Goal: Task Accomplishment & Management: Manage account settings

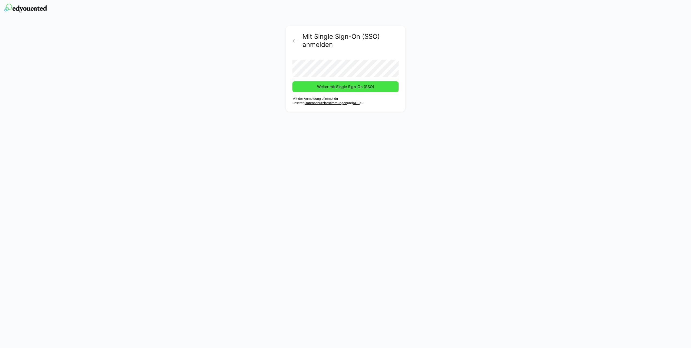
click at [325, 89] on span "Weiter mit Single Sign-On (SSO)" at bounding box center [345, 86] width 59 height 5
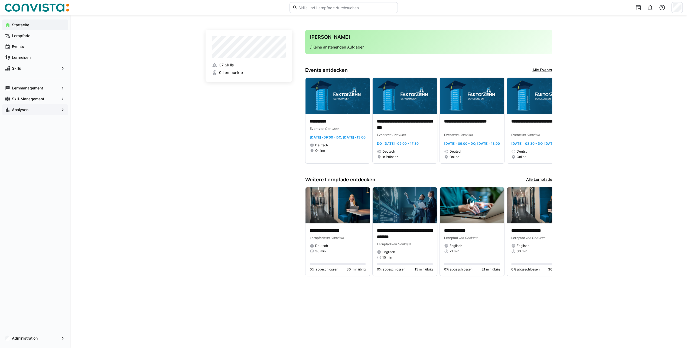
click at [35, 108] on span "Analysen" at bounding box center [35, 109] width 48 height 5
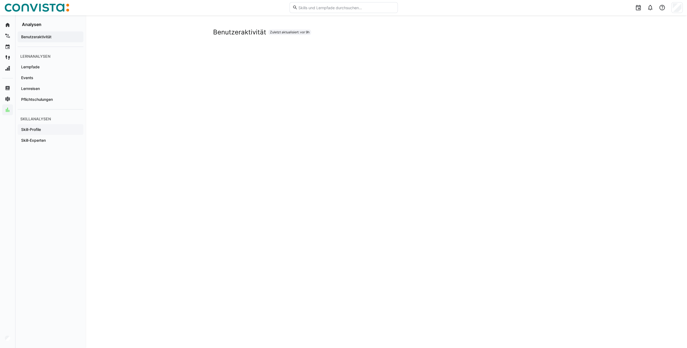
click at [0, 0] on app-navigation-label "Skill-Profile" at bounding box center [0, 0] width 0 height 0
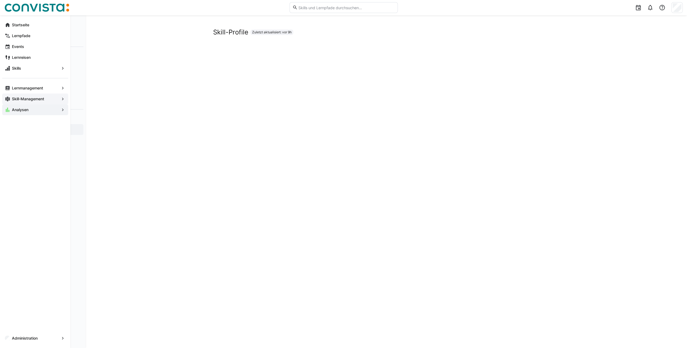
click at [29, 96] on span "Skill-Management" at bounding box center [35, 98] width 48 height 5
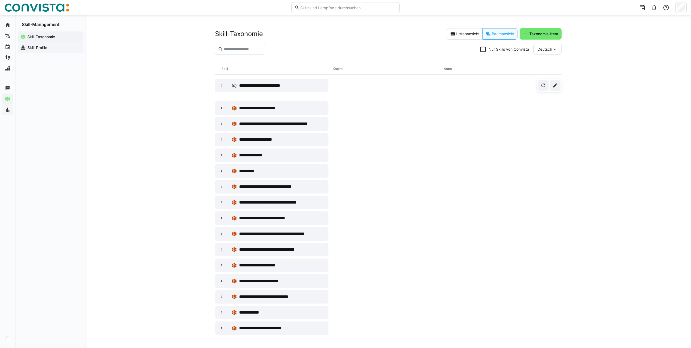
click at [0, 0] on app-navigation-label "Skill-Profile" at bounding box center [0, 0] width 0 height 0
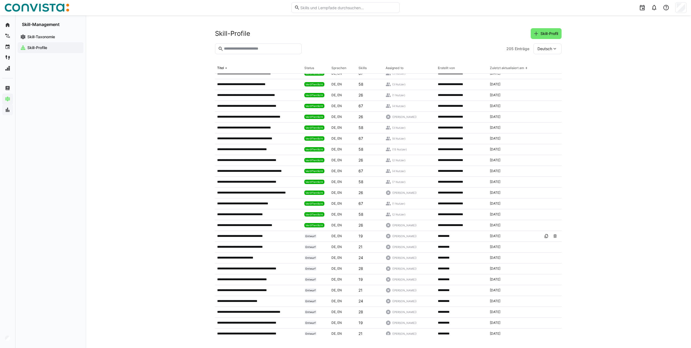
scroll to position [54, 0]
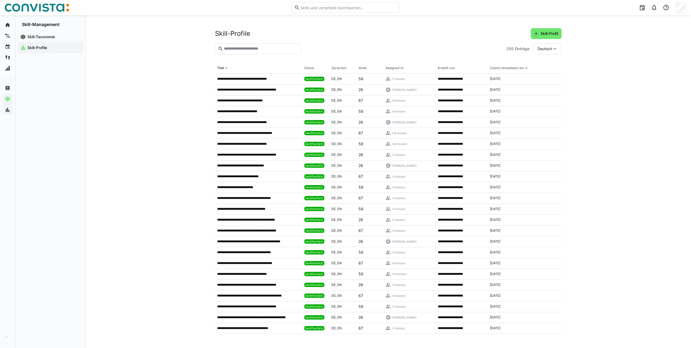
click at [256, 49] on input "text" at bounding box center [260, 48] width 75 height 5
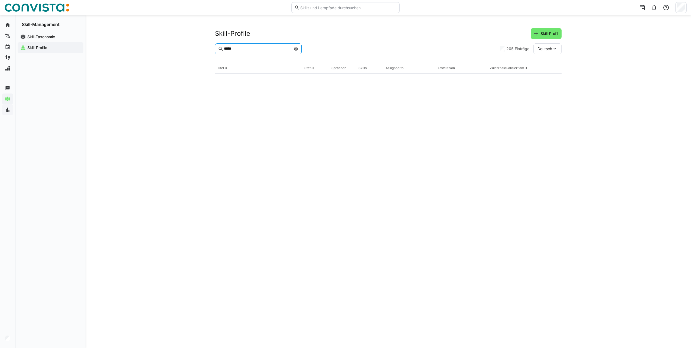
scroll to position [0, 0]
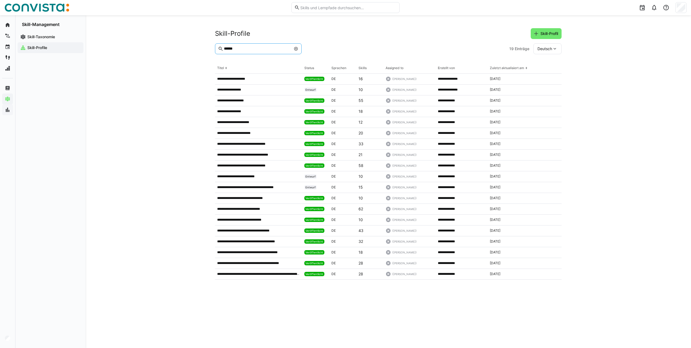
type input "******"
click at [296, 47] on eds-icon at bounding box center [296, 49] width 4 height 4
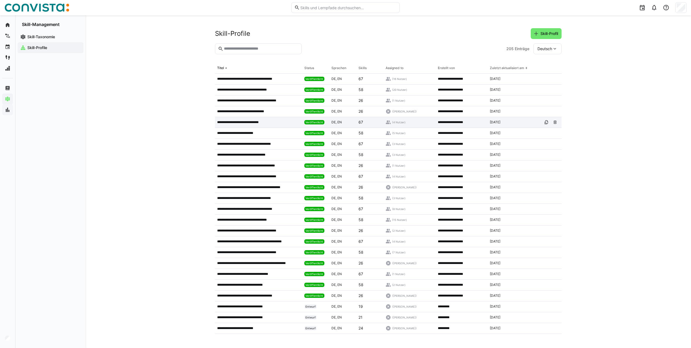
scroll to position [54, 0]
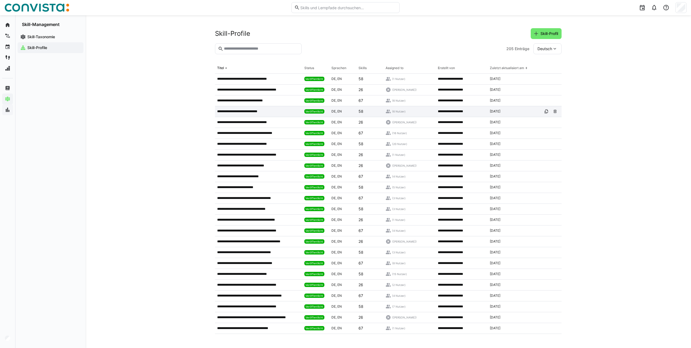
click at [264, 115] on div "**********" at bounding box center [258, 111] width 87 height 11
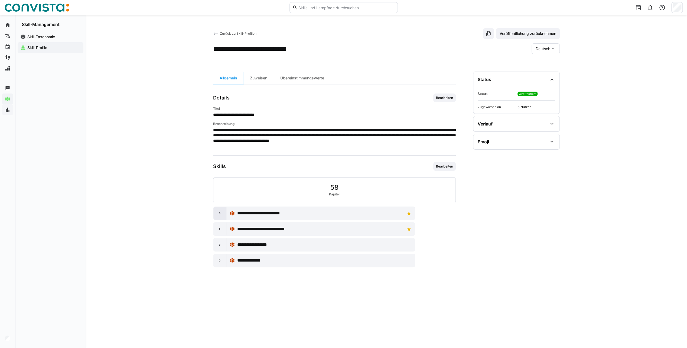
click at [221, 212] on eds-icon at bounding box center [219, 212] width 5 height 5
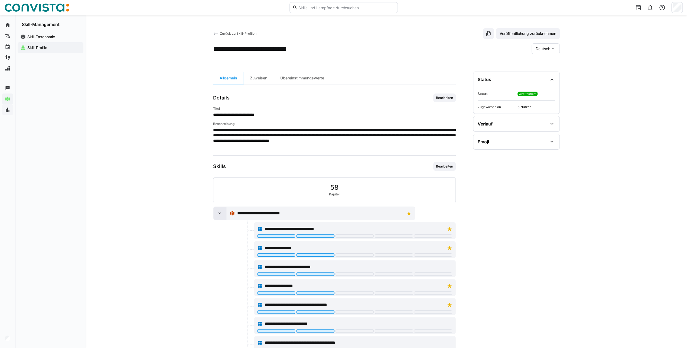
click at [221, 212] on eds-icon at bounding box center [219, 212] width 5 height 5
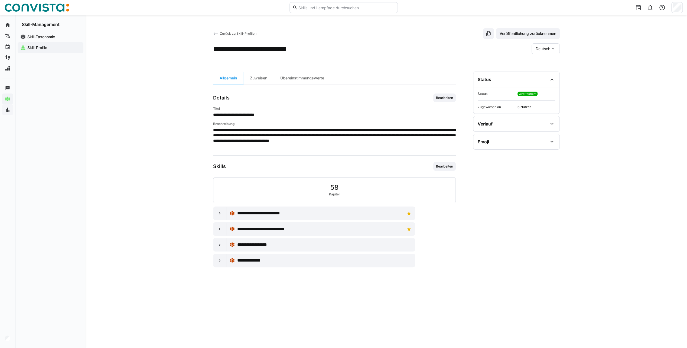
click at [228, 34] on span "Zurück zu Skill-Profilen" at bounding box center [238, 33] width 37 height 4
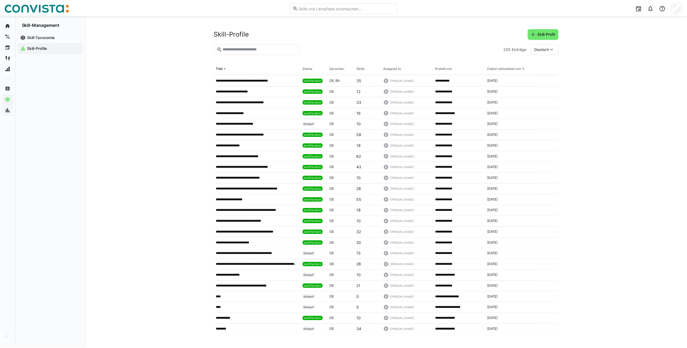
scroll to position [1878, 0]
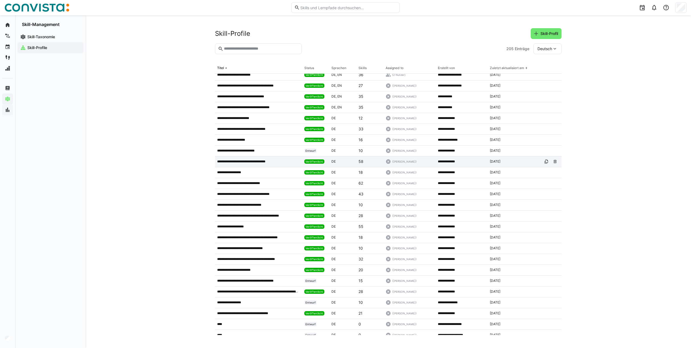
click at [264, 163] on p "**********" at bounding box center [246, 161] width 58 height 4
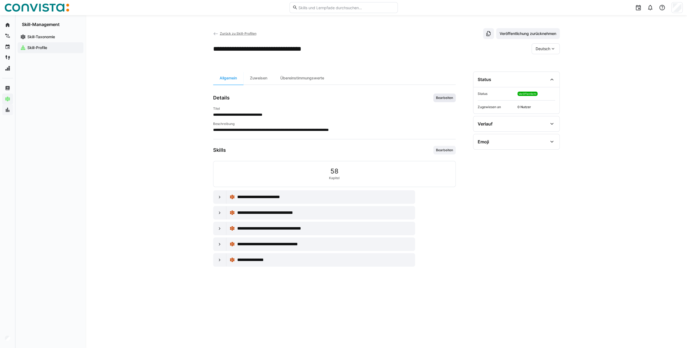
click at [443, 100] on span "Bearbeiten" at bounding box center [444, 97] width 22 height 9
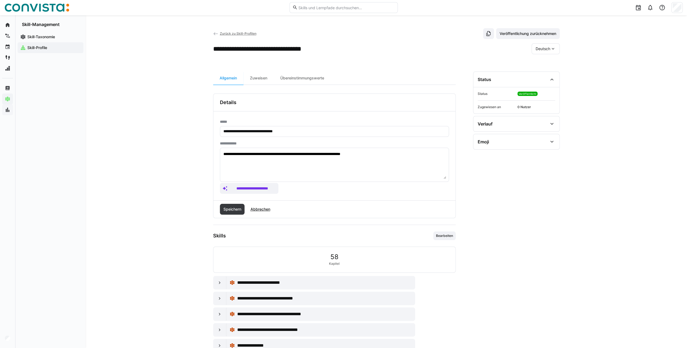
click at [303, 132] on input "**********" at bounding box center [334, 131] width 223 height 5
type input "**********"
drag, startPoint x: 395, startPoint y: 154, endPoint x: 210, endPoint y: 167, distance: 185.1
click at [213, 167] on div "**********" at bounding box center [334, 155] width 242 height 89
click at [234, 209] on span "Speichern" at bounding box center [231, 208] width 19 height 5
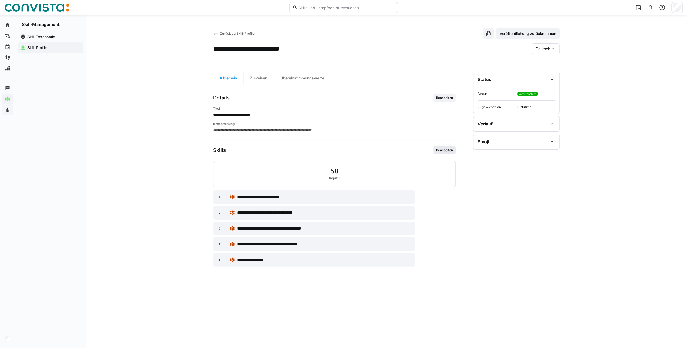
click at [445, 146] on span "Bearbeiten" at bounding box center [444, 150] width 22 height 9
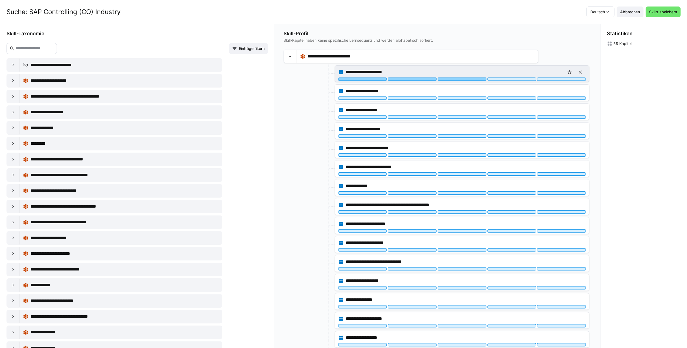
click at [467, 79] on div at bounding box center [462, 78] width 49 height 3
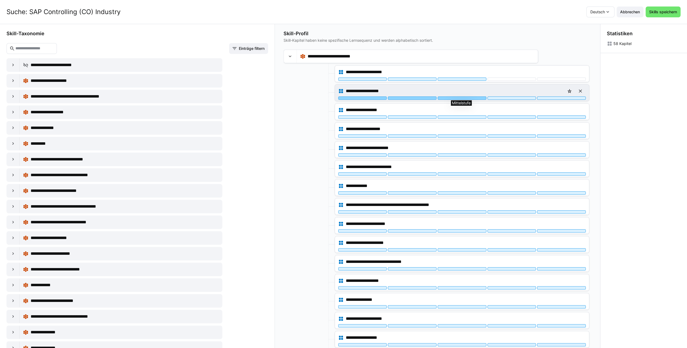
click at [464, 97] on div at bounding box center [462, 97] width 49 height 3
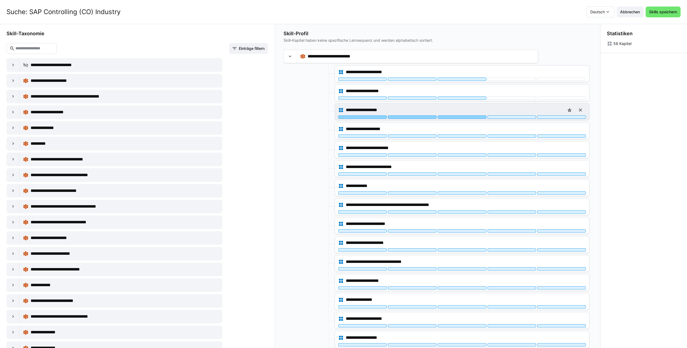
click at [463, 115] on div at bounding box center [462, 116] width 49 height 3
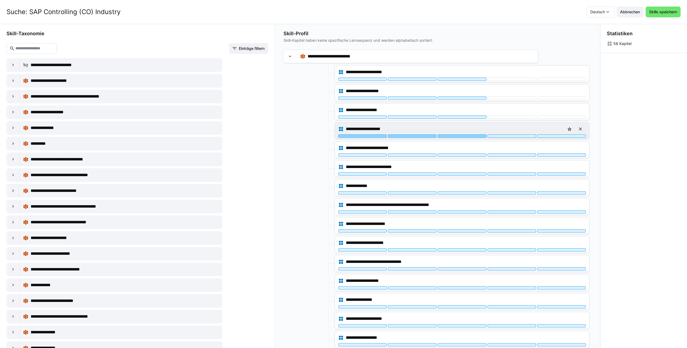
click at [461, 134] on div at bounding box center [462, 135] width 49 height 3
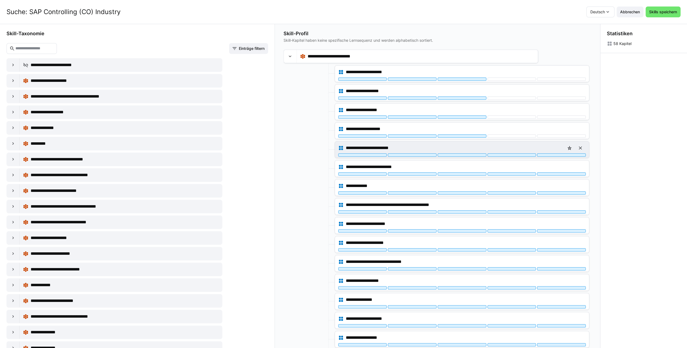
click at [458, 155] on div "**********" at bounding box center [462, 149] width 254 height 16
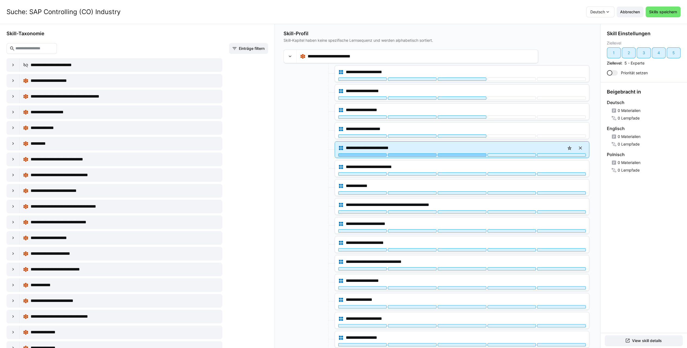
click at [456, 153] on div at bounding box center [462, 154] width 49 height 3
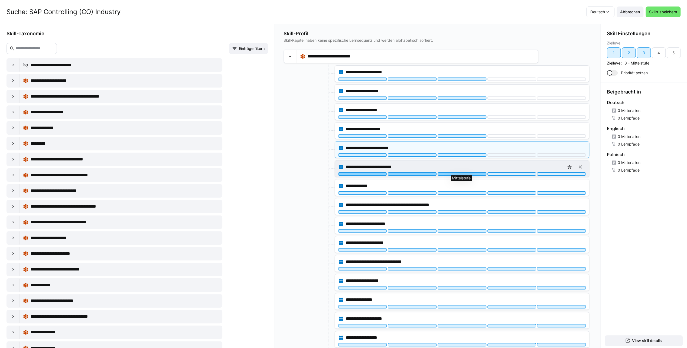
click at [457, 172] on div at bounding box center [462, 173] width 49 height 3
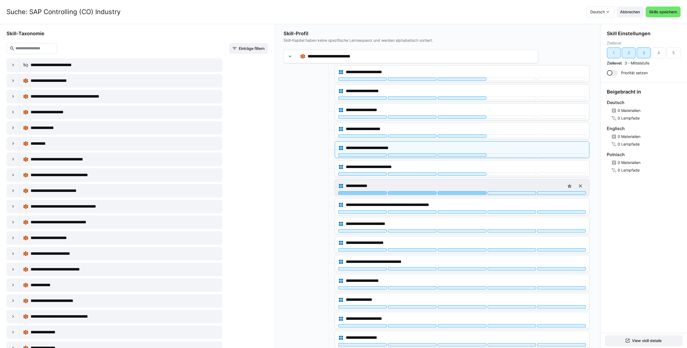
click at [458, 191] on div at bounding box center [462, 192] width 49 height 3
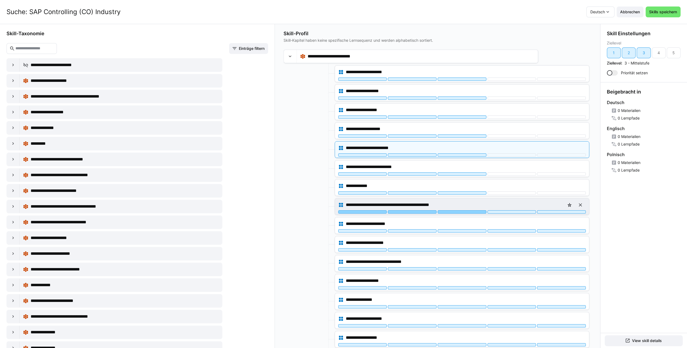
click at [458, 210] on div at bounding box center [462, 211] width 49 height 3
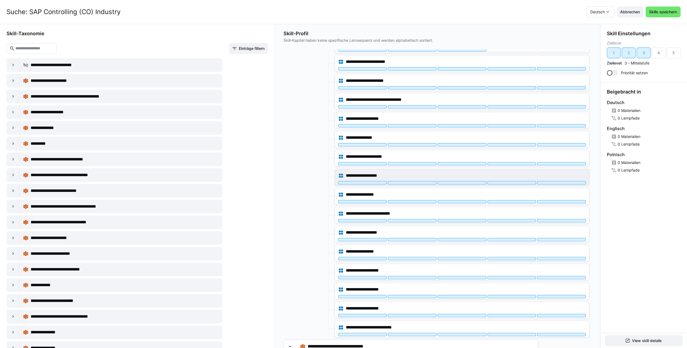
scroll to position [162, 0]
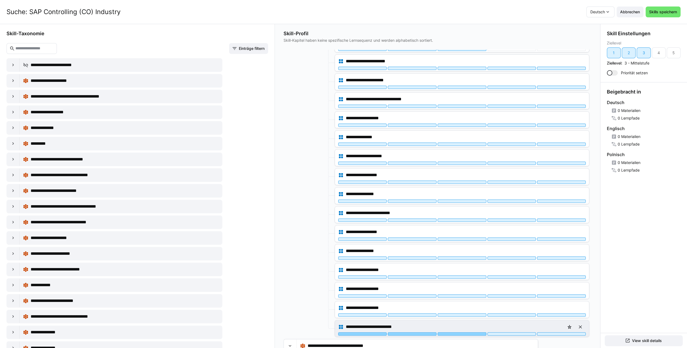
click at [456, 332] on div at bounding box center [462, 333] width 49 height 3
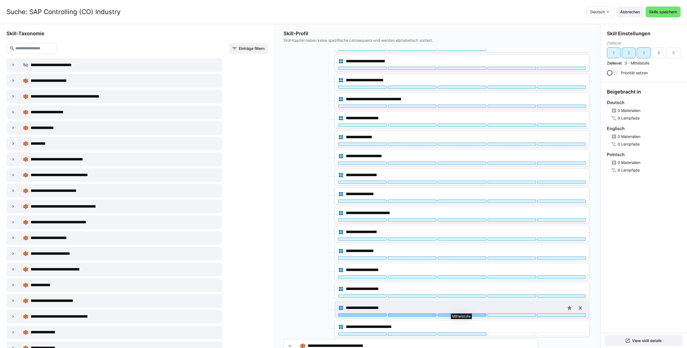
click at [456, 313] on div at bounding box center [462, 314] width 49 height 3
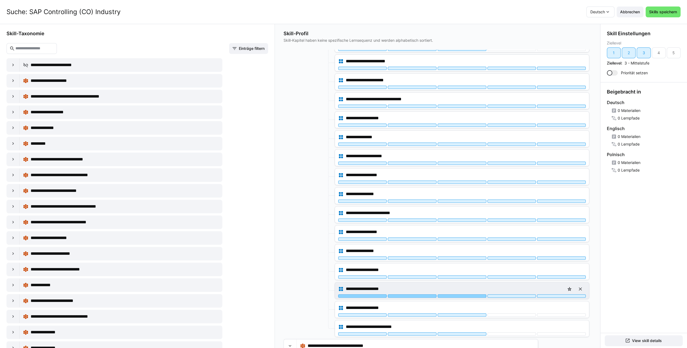
click at [457, 294] on div at bounding box center [462, 295] width 49 height 3
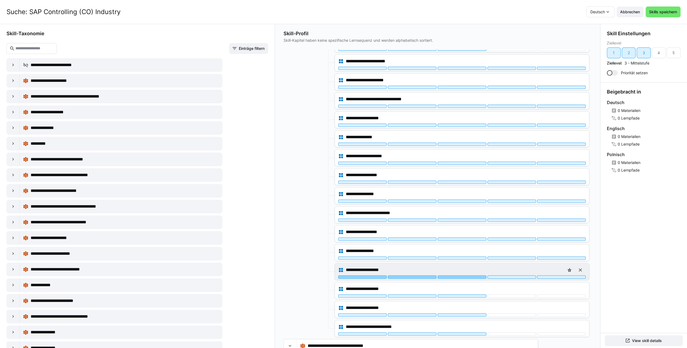
click at [457, 275] on div at bounding box center [462, 276] width 49 height 3
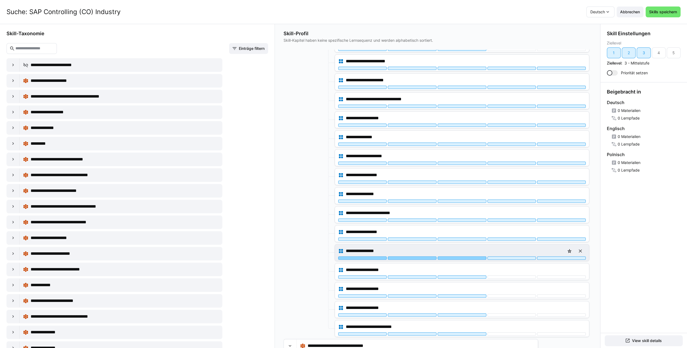
click at [455, 256] on div at bounding box center [462, 257] width 49 height 3
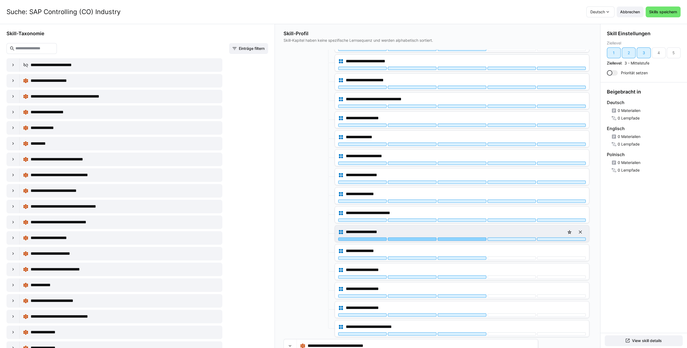
click at [456, 237] on div at bounding box center [462, 238] width 49 height 3
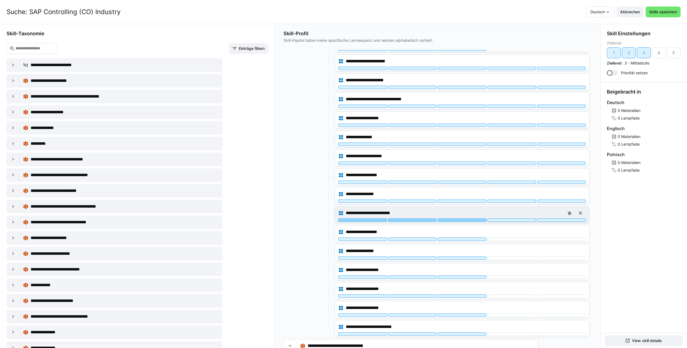
click at [454, 218] on div at bounding box center [462, 219] width 49 height 3
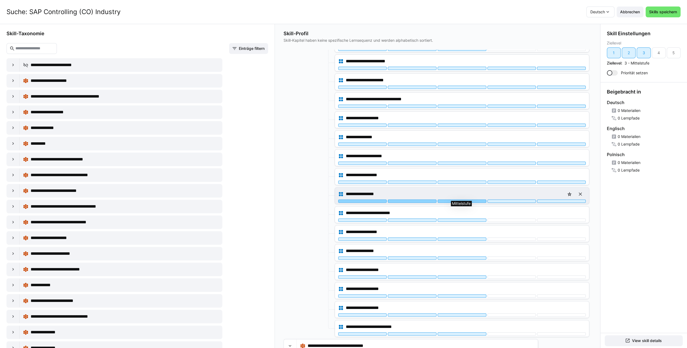
click at [457, 199] on div at bounding box center [462, 200] width 49 height 3
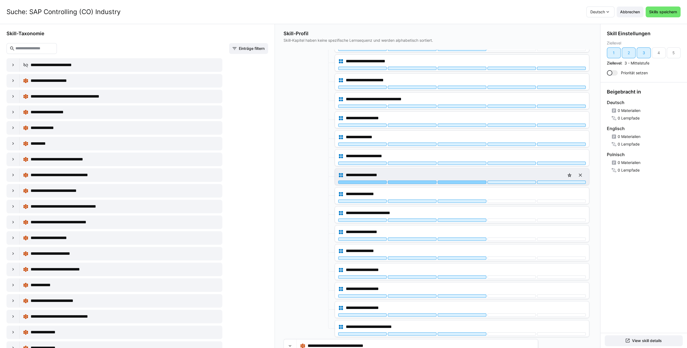
click at [457, 180] on div at bounding box center [462, 181] width 49 height 3
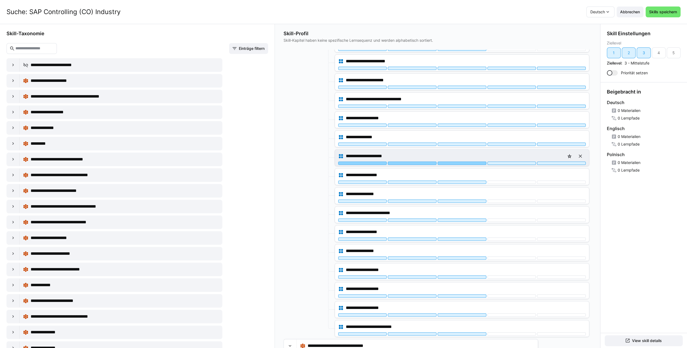
click at [457, 161] on div at bounding box center [462, 162] width 49 height 3
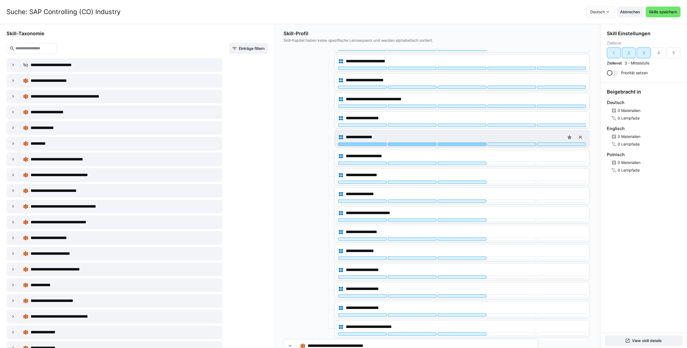
click at [456, 142] on div at bounding box center [462, 143] width 49 height 3
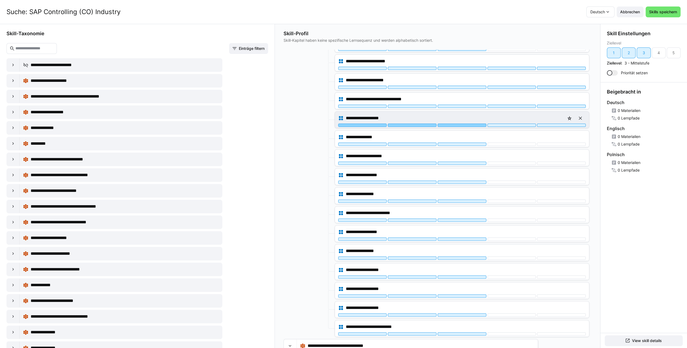
click at [456, 123] on div at bounding box center [462, 124] width 49 height 3
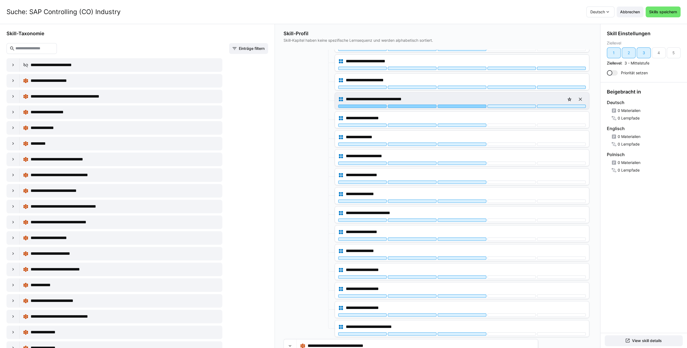
click at [455, 105] on div at bounding box center [462, 106] width 49 height 3
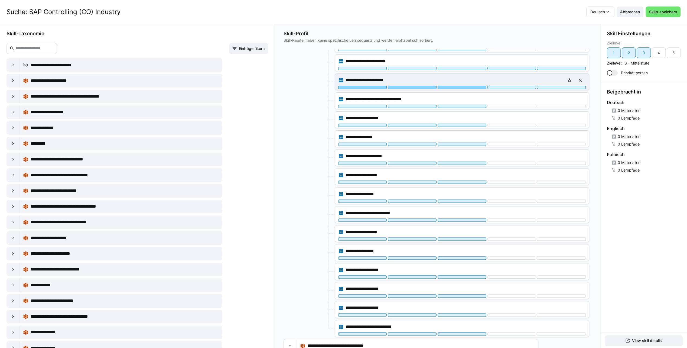
click at [454, 86] on div at bounding box center [462, 87] width 49 height 3
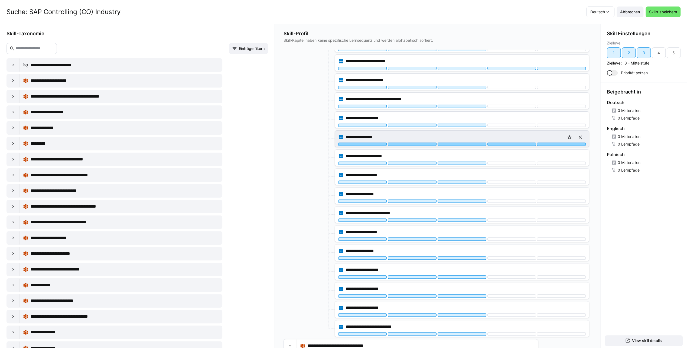
scroll to position [108, 0]
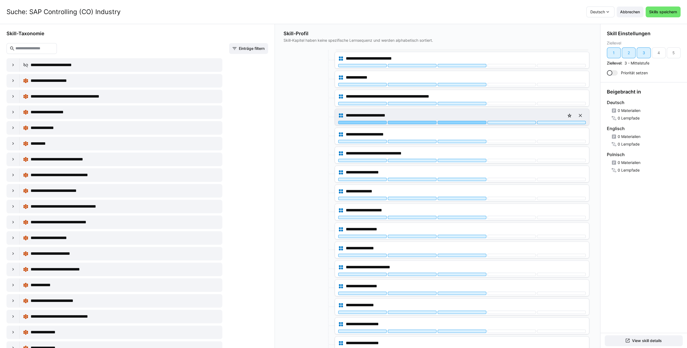
click at [470, 122] on div at bounding box center [462, 122] width 49 height 3
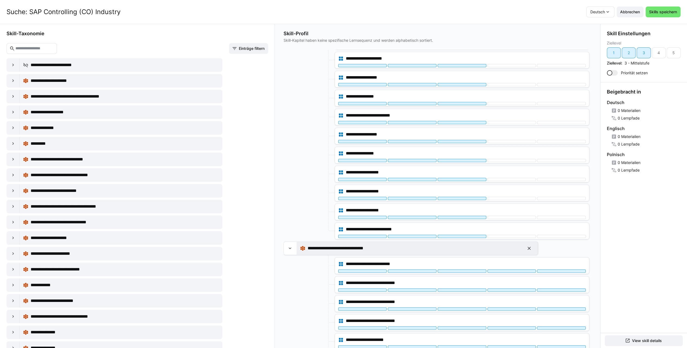
scroll to position [352, 0]
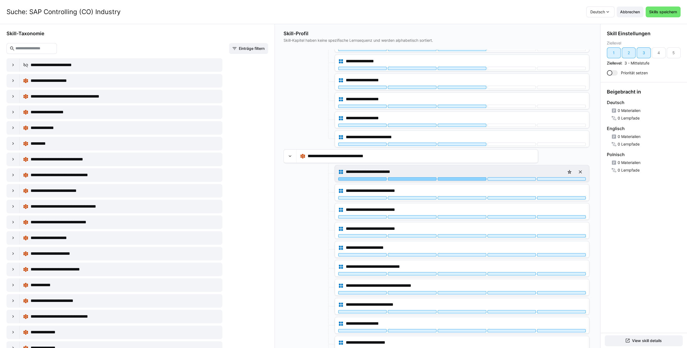
click at [469, 177] on div at bounding box center [462, 178] width 49 height 3
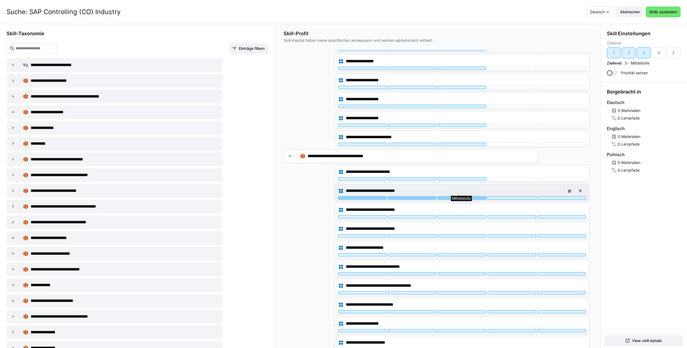
click at [464, 196] on div at bounding box center [462, 197] width 49 height 3
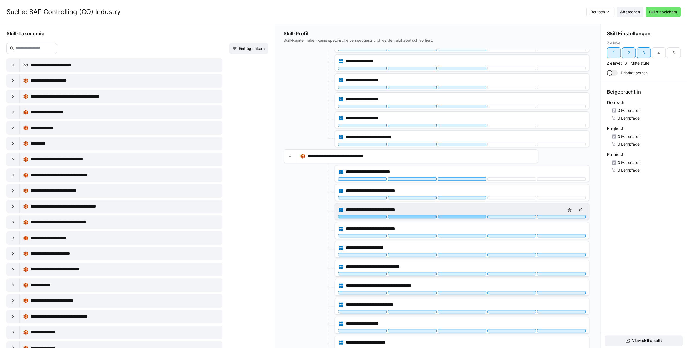
click at [460, 215] on div at bounding box center [462, 216] width 49 height 3
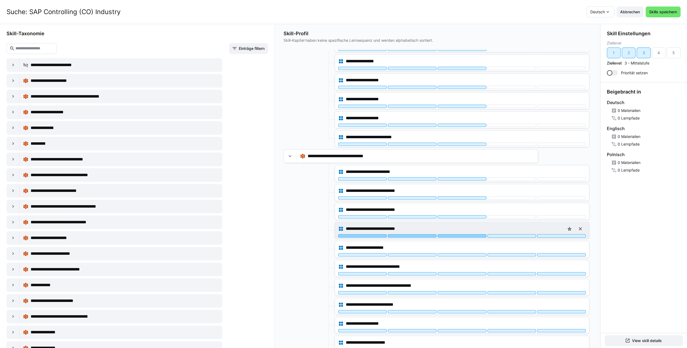
click at [459, 234] on div at bounding box center [462, 235] width 49 height 3
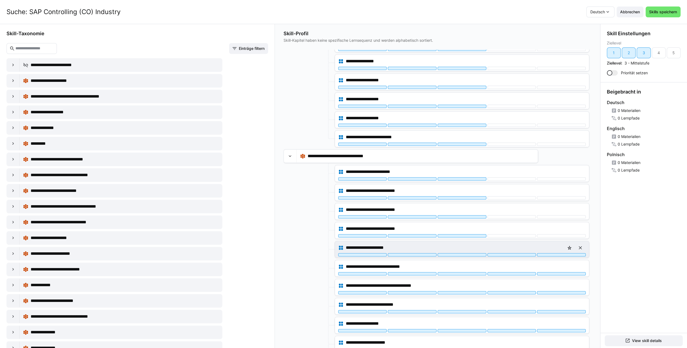
click at [458, 251] on div "**********" at bounding box center [462, 249] width 254 height 16
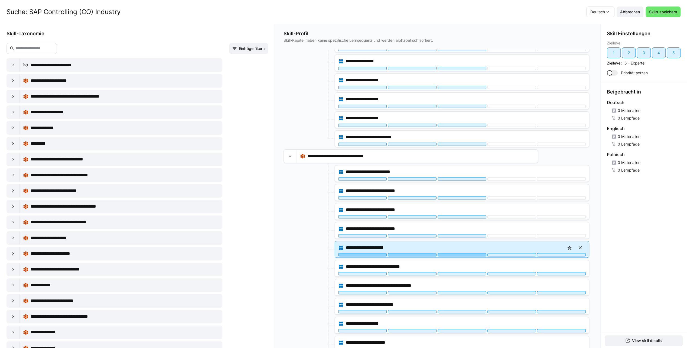
click at [458, 253] on div at bounding box center [462, 254] width 49 height 3
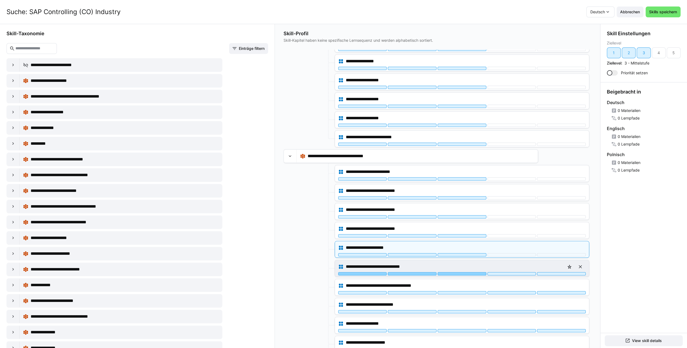
click at [458, 272] on div at bounding box center [462, 273] width 49 height 3
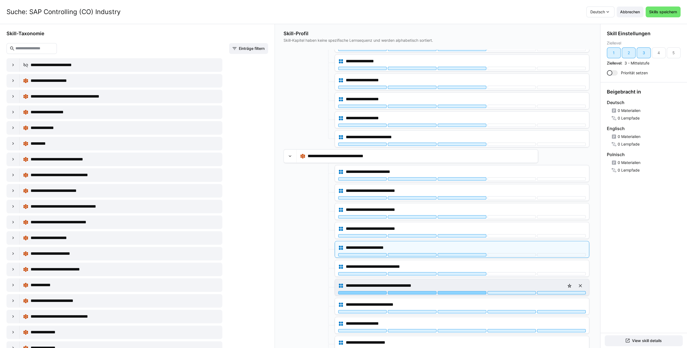
click at [458, 291] on div at bounding box center [462, 292] width 49 height 3
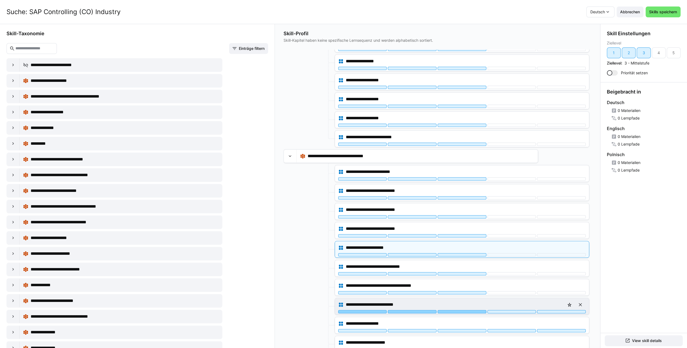
click at [458, 310] on div at bounding box center [462, 311] width 49 height 3
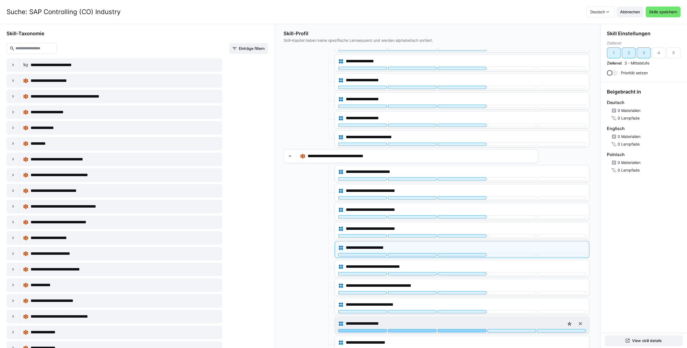
click at [458, 329] on div at bounding box center [462, 330] width 49 height 3
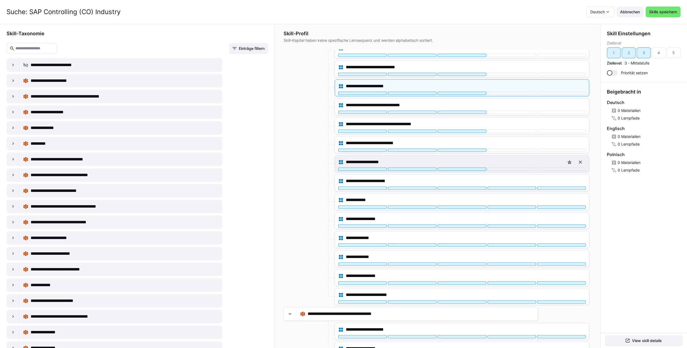
scroll to position [542, 0]
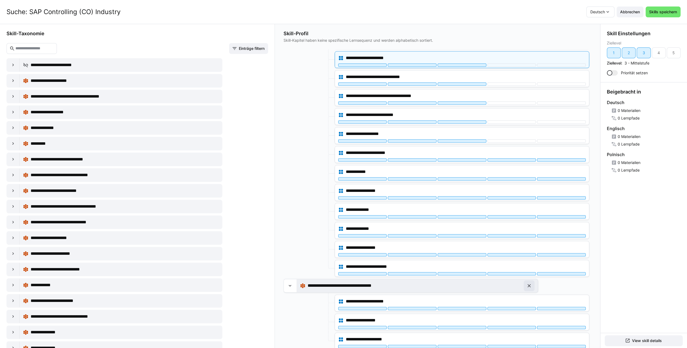
click at [527, 283] on eds-icon at bounding box center [528, 285] width 5 height 5
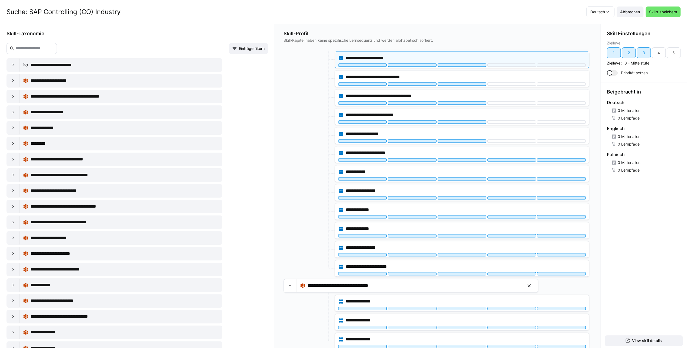
click at [527, 283] on eds-icon at bounding box center [528, 285] width 5 height 5
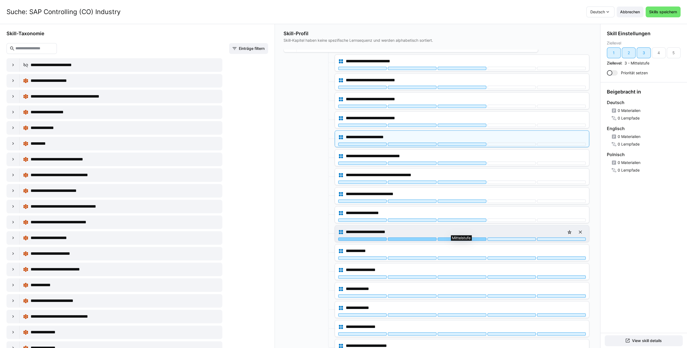
click at [467, 237] on div at bounding box center [462, 238] width 49 height 3
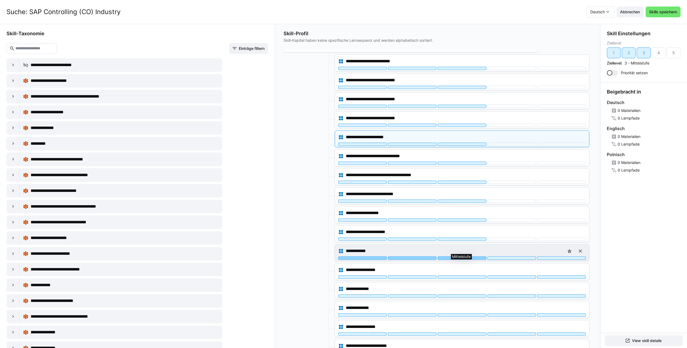
click at [466, 256] on div at bounding box center [462, 257] width 49 height 3
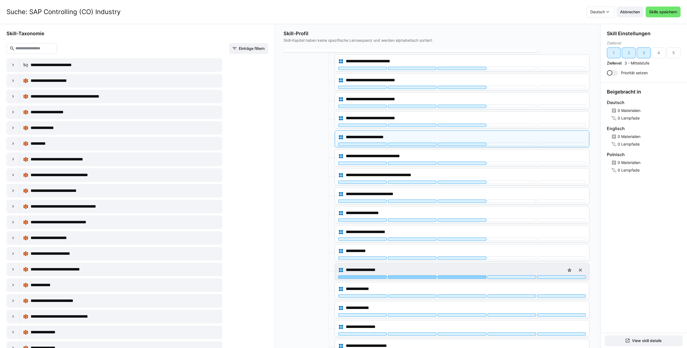
click at [462, 275] on div at bounding box center [462, 276] width 49 height 3
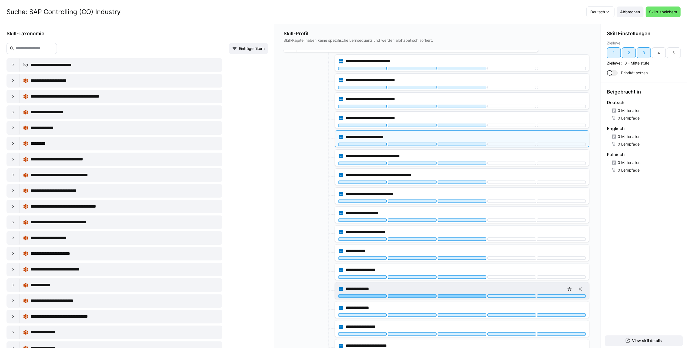
click at [461, 294] on div at bounding box center [462, 295] width 49 height 3
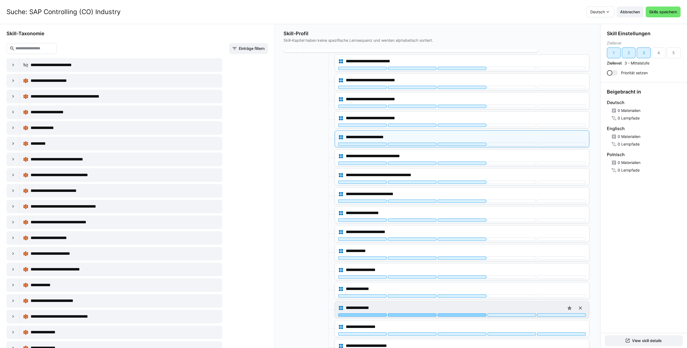
click at [458, 313] on div at bounding box center [462, 314] width 49 height 3
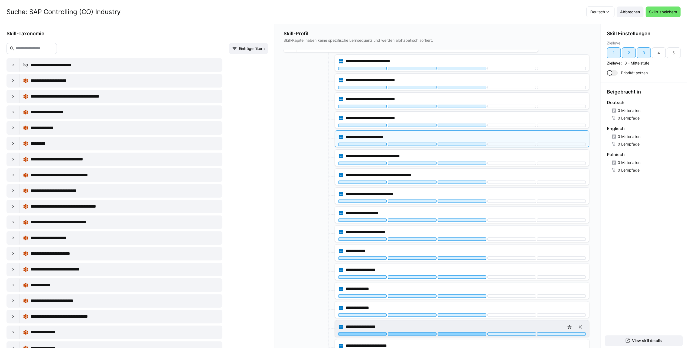
click at [458, 332] on div at bounding box center [462, 333] width 49 height 3
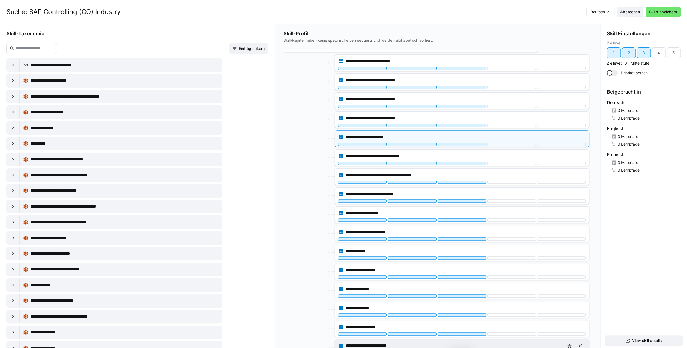
click at [452, 347] on div at bounding box center [462, 352] width 49 height 3
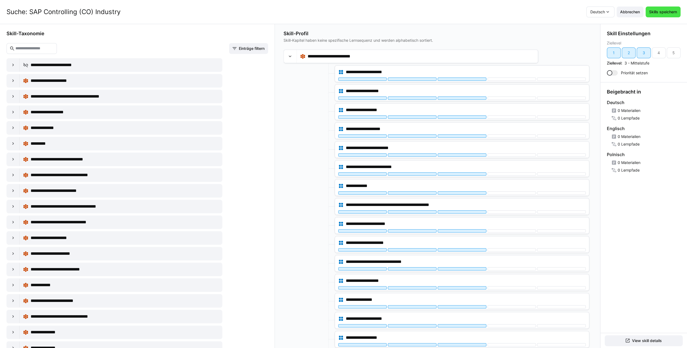
click at [674, 12] on span "Skills speichern" at bounding box center [663, 11] width 30 height 5
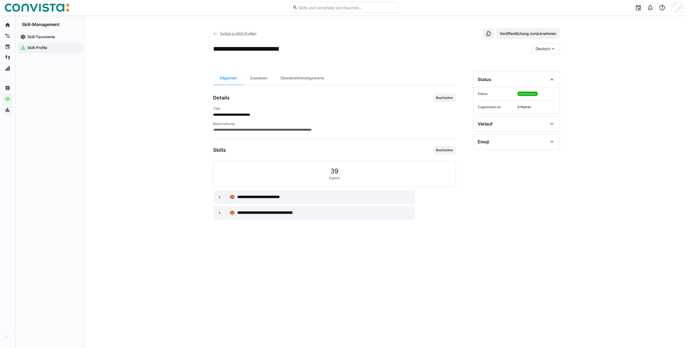
click at [227, 34] on span "Zurück zu Skill-Profilen" at bounding box center [238, 33] width 37 height 4
